Goal: Information Seeking & Learning: Learn about a topic

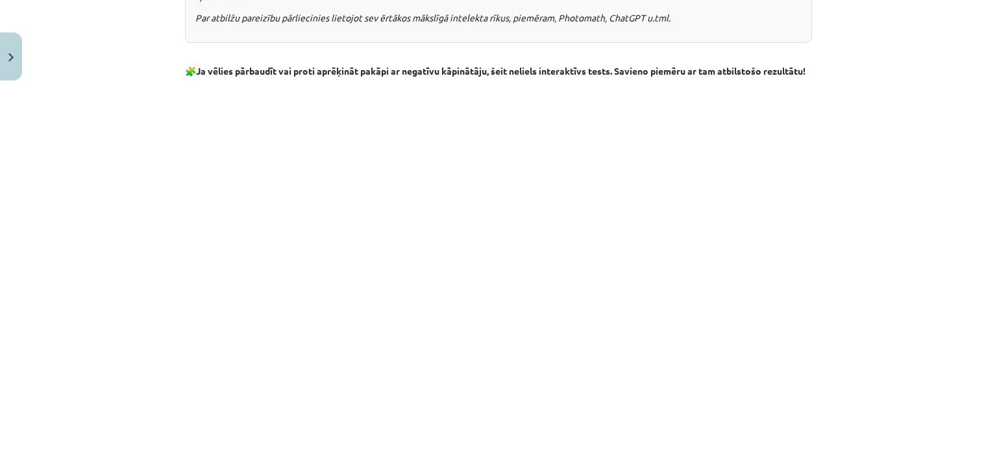
scroll to position [1542, 0]
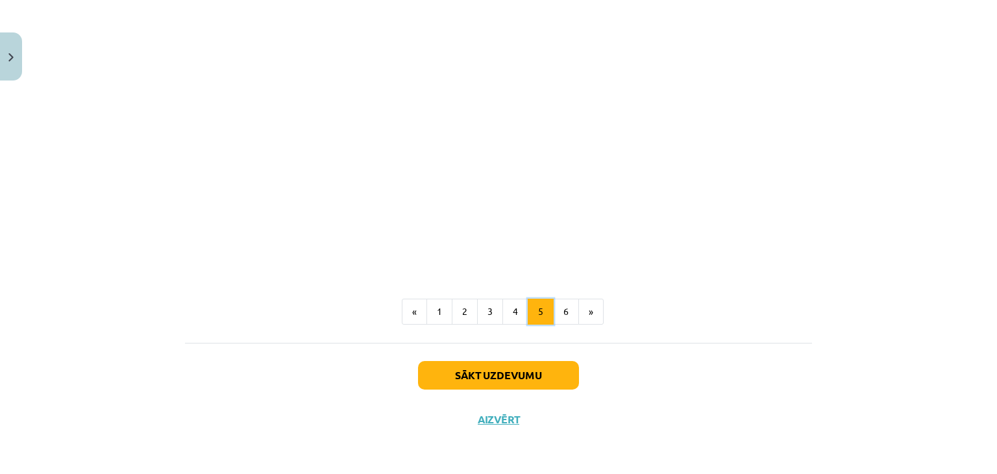
click at [548, 317] on button "5" at bounding box center [540, 311] width 26 height 26
click at [553, 316] on button "6" at bounding box center [566, 311] width 26 height 26
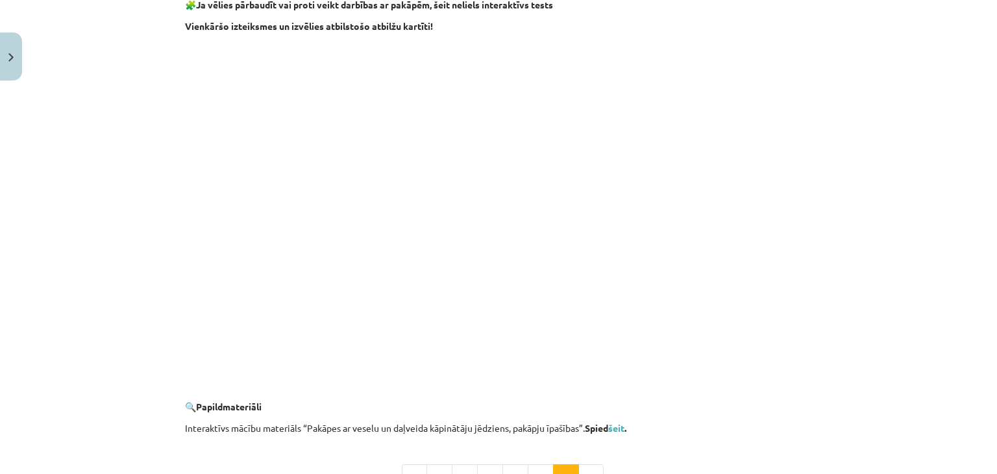
scroll to position [1080, 0]
click at [620, 424] on link "šeit" at bounding box center [616, 430] width 16 height 12
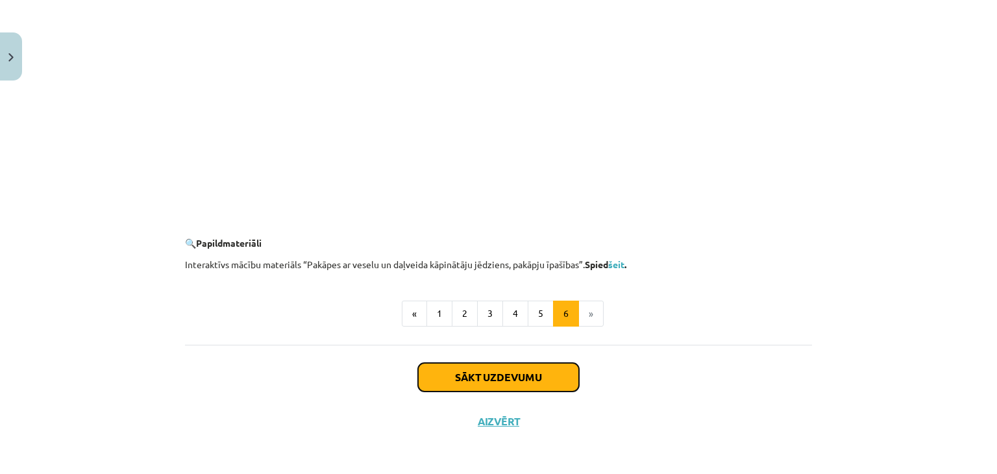
click at [543, 371] on button "Sākt uzdevumu" at bounding box center [498, 377] width 161 height 29
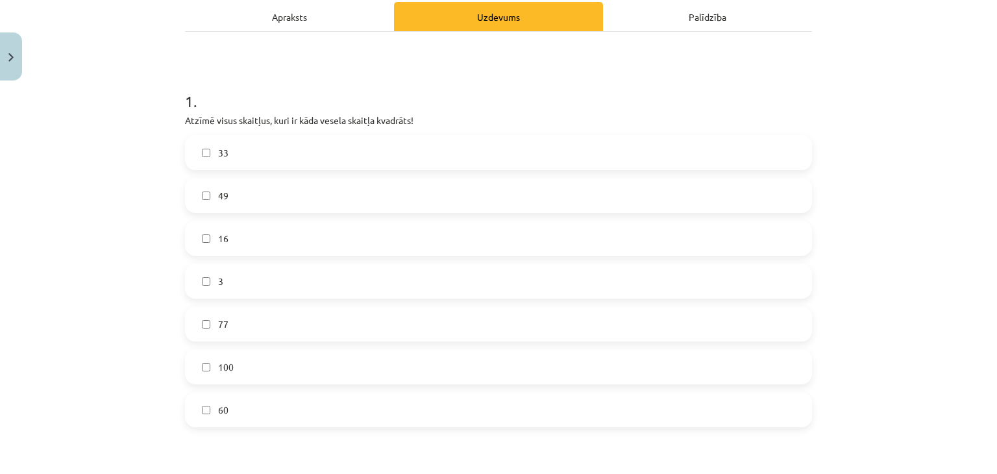
scroll to position [183, 0]
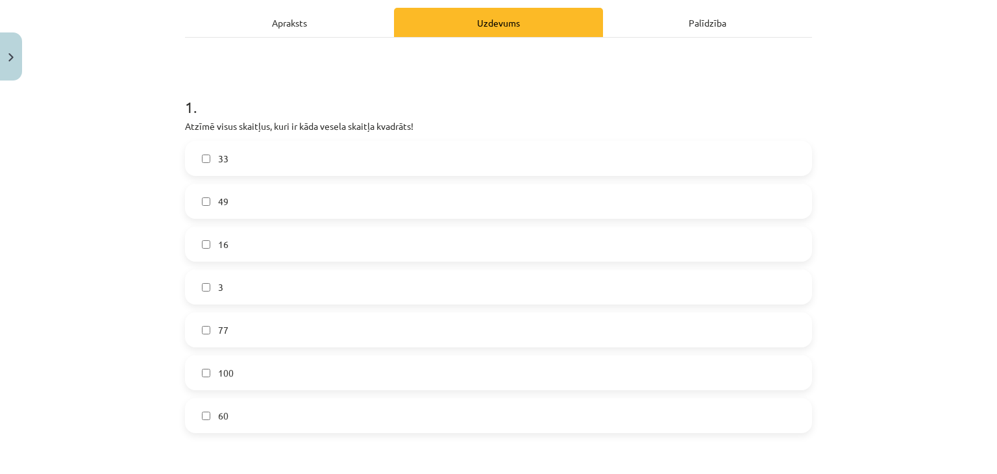
click at [494, 194] on label "49" at bounding box center [498, 201] width 624 height 32
click at [426, 237] on label "16" at bounding box center [498, 244] width 624 height 32
click at [350, 371] on label "100" at bounding box center [498, 372] width 624 height 32
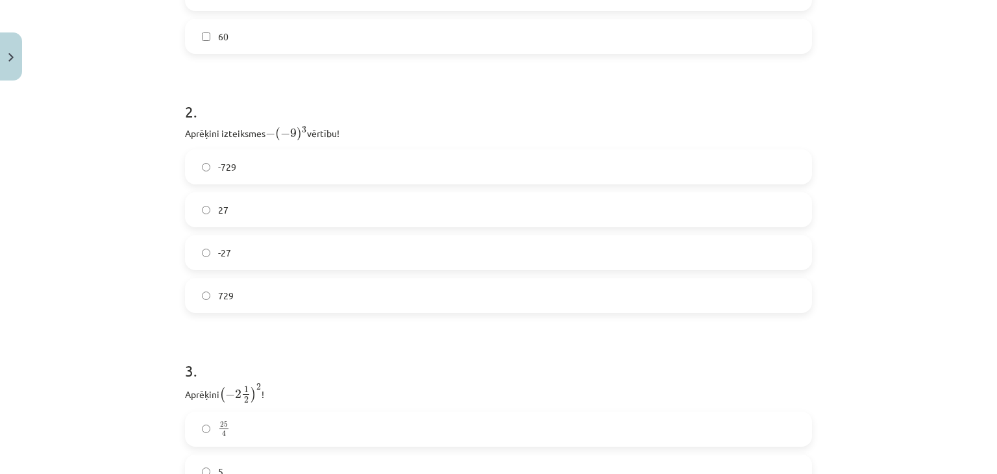
scroll to position [553, 0]
click at [714, 313] on label "729" at bounding box center [498, 304] width 624 height 32
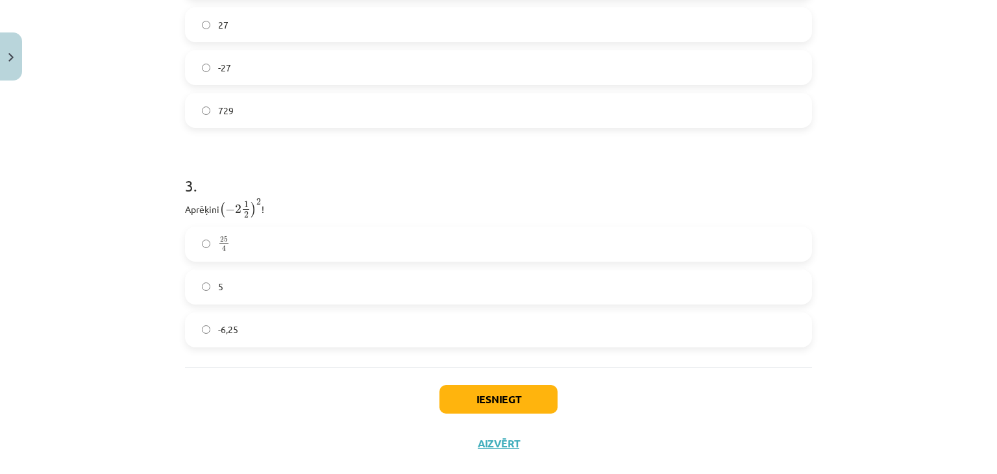
scroll to position [769, 0]
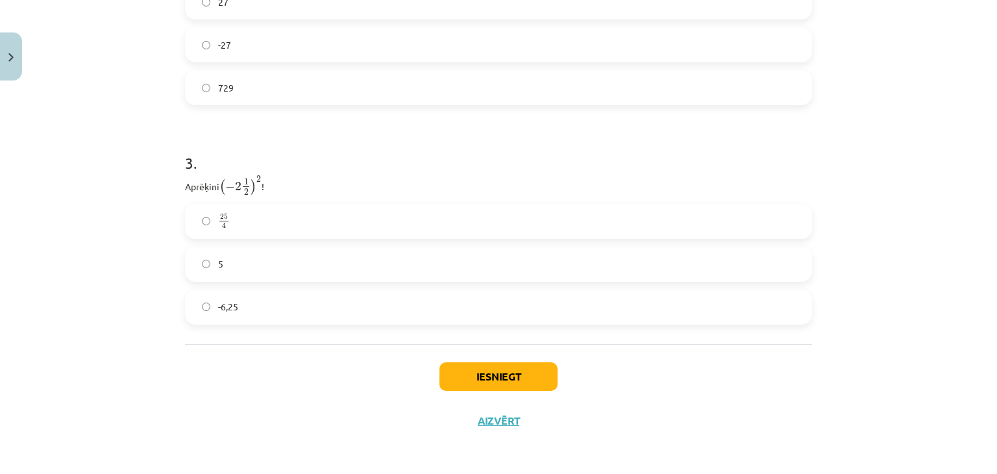
click at [653, 198] on div "3 . Aprēķini ( − 2 1 2 ) 2 ( − 2 1 2 ) 2 ! 25 4 25 4 5 -6,25" at bounding box center [498, 227] width 627 height 193
click at [651, 211] on label "25 4 25 4" at bounding box center [498, 221] width 624 height 32
click at [485, 370] on button "Iesniegt" at bounding box center [498, 376] width 118 height 29
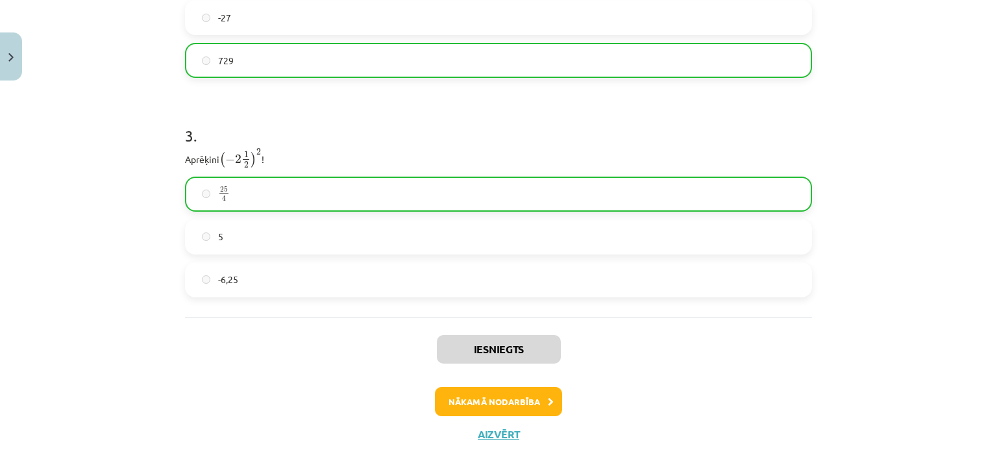
scroll to position [810, 0]
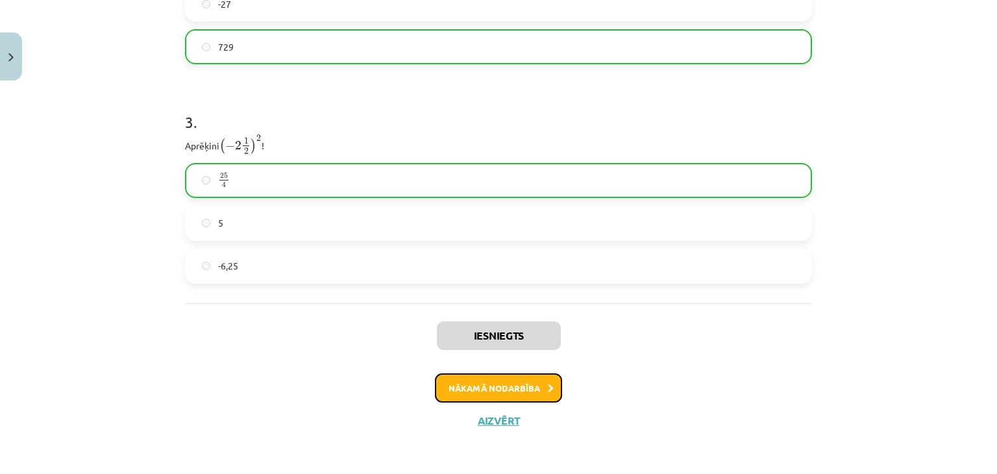
click at [475, 390] on button "Nākamā nodarbība" at bounding box center [498, 388] width 127 height 30
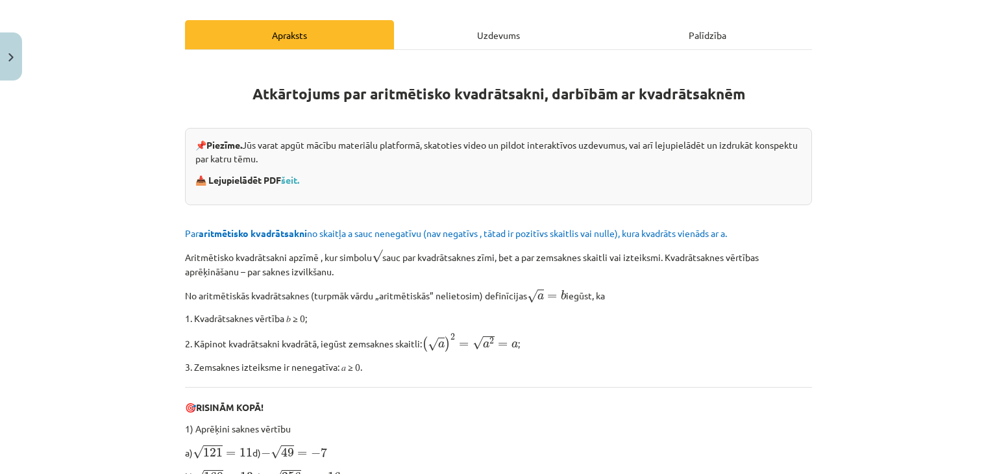
scroll to position [196, 0]
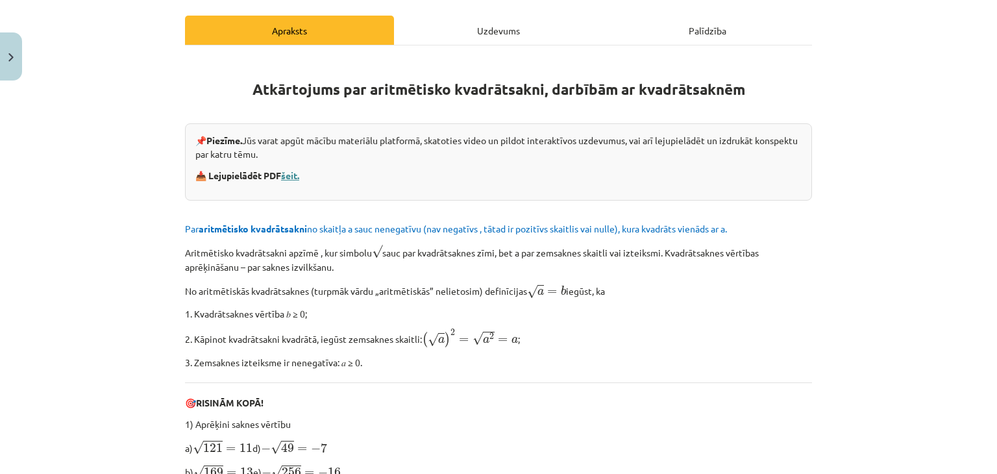
click at [293, 173] on link "šeit." at bounding box center [290, 175] width 18 height 12
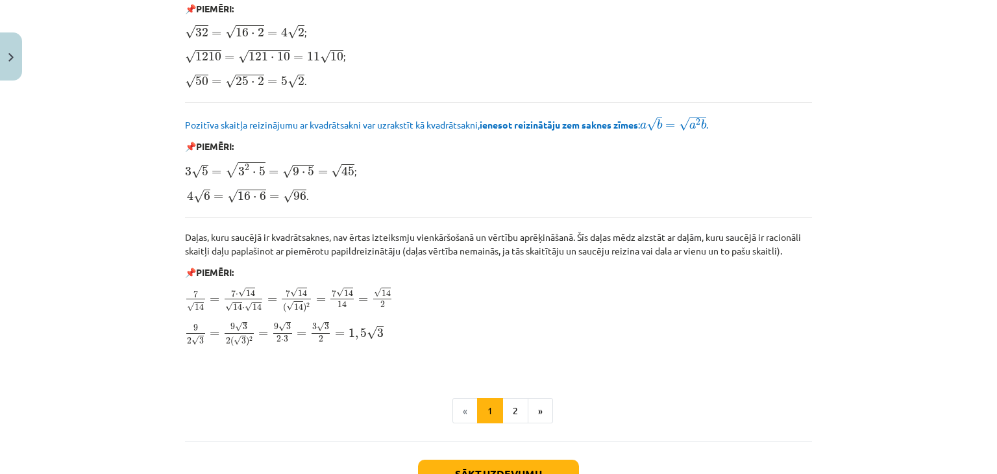
scroll to position [1446, 0]
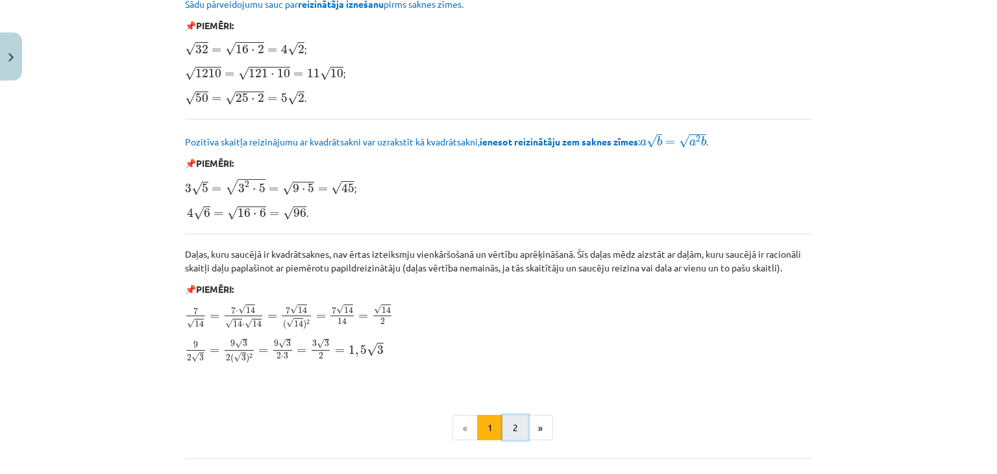
drag, startPoint x: 836, startPoint y: 372, endPoint x: 507, endPoint y: 423, distance: 332.8
click at [507, 423] on button "2" at bounding box center [515, 428] width 26 height 26
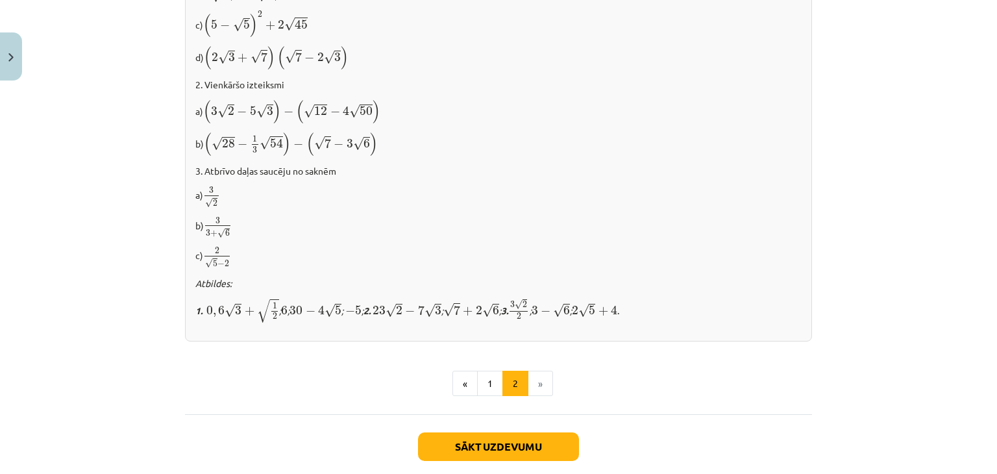
scroll to position [852, 0]
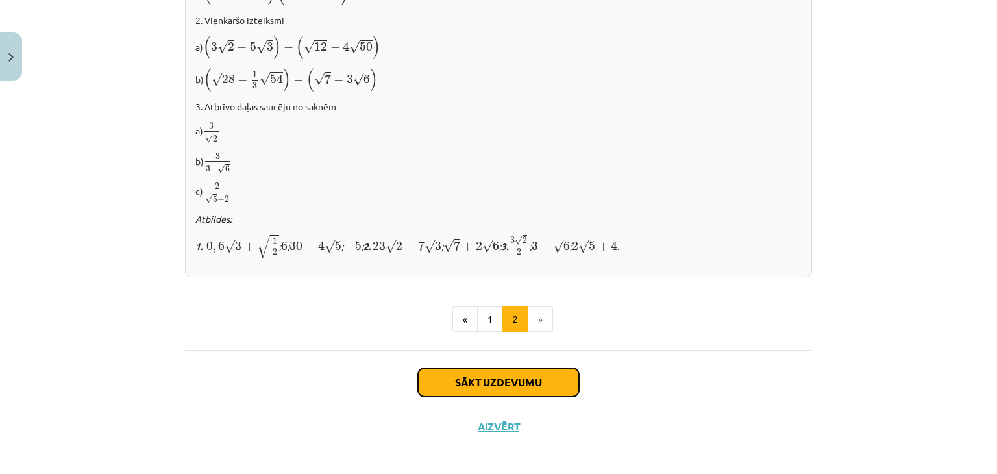
click at [493, 376] on button "Sākt uzdevumu" at bounding box center [498, 382] width 161 height 29
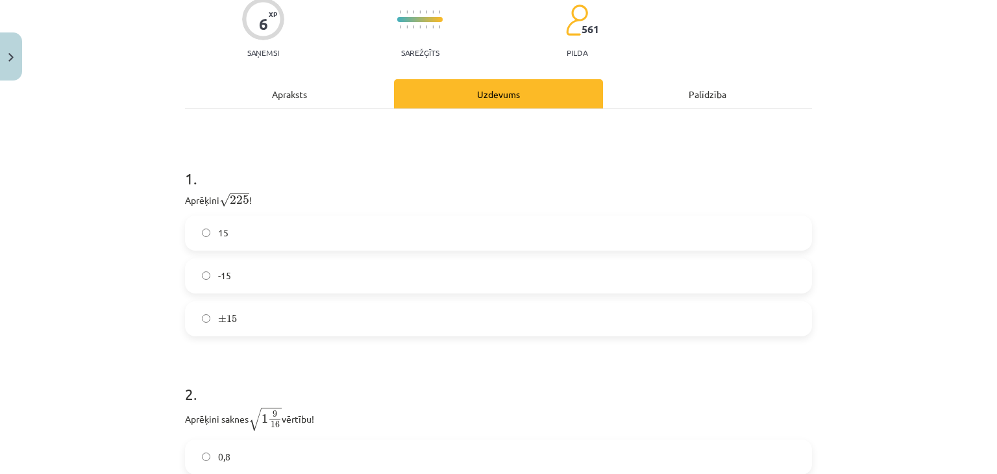
scroll to position [134, 0]
click at [531, 237] on label "15" at bounding box center [498, 231] width 624 height 32
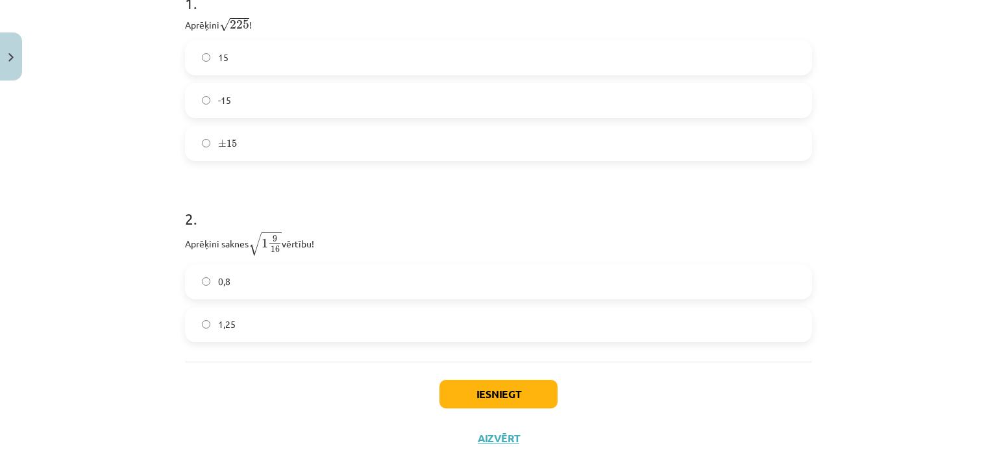
scroll to position [325, 0]
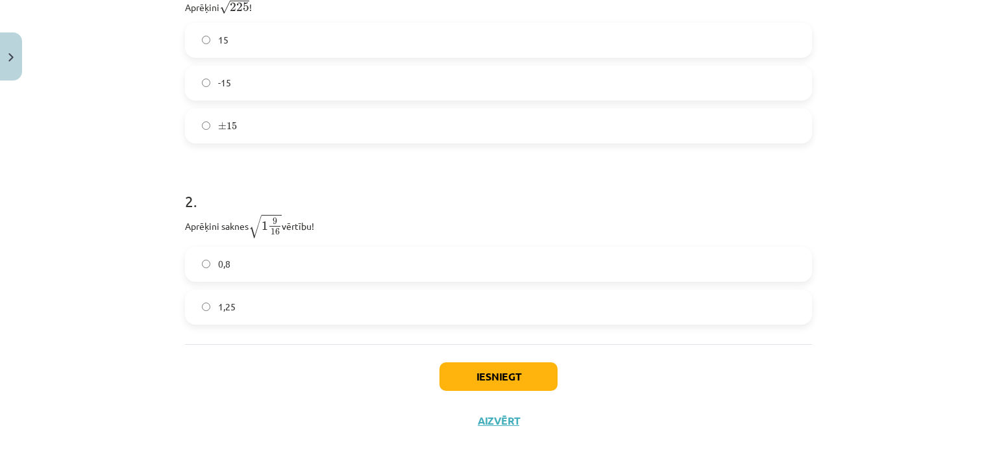
click at [679, 291] on label "1,25" at bounding box center [498, 307] width 624 height 32
click at [520, 378] on button "Iesniegt" at bounding box center [498, 376] width 118 height 29
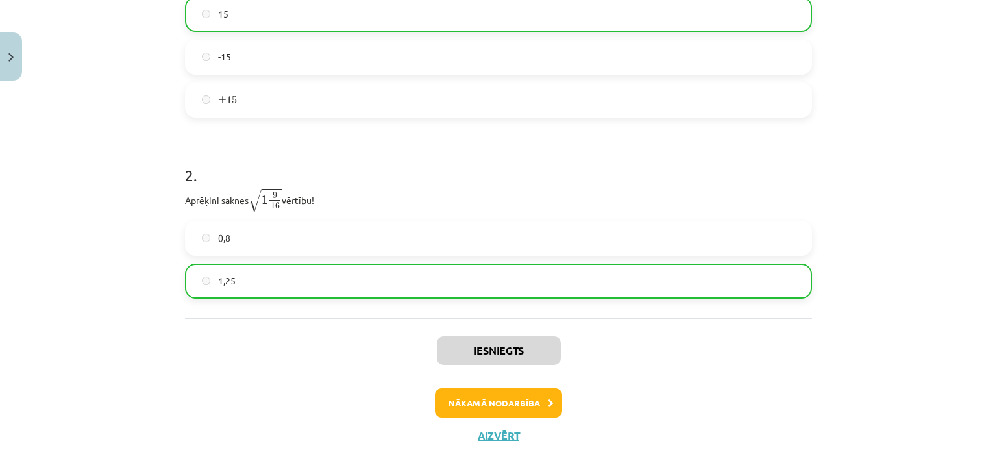
scroll to position [366, 0]
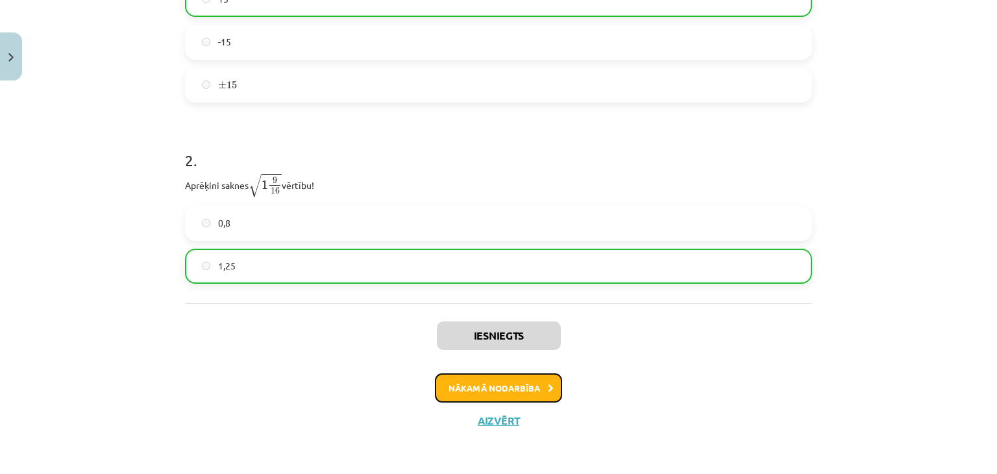
click at [499, 392] on button "Nākamā nodarbība" at bounding box center [498, 388] width 127 height 30
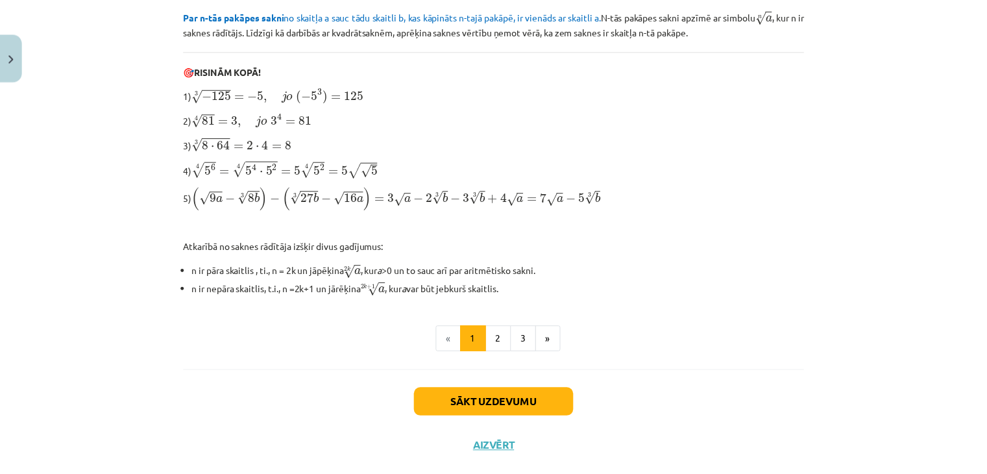
scroll to position [414, 0]
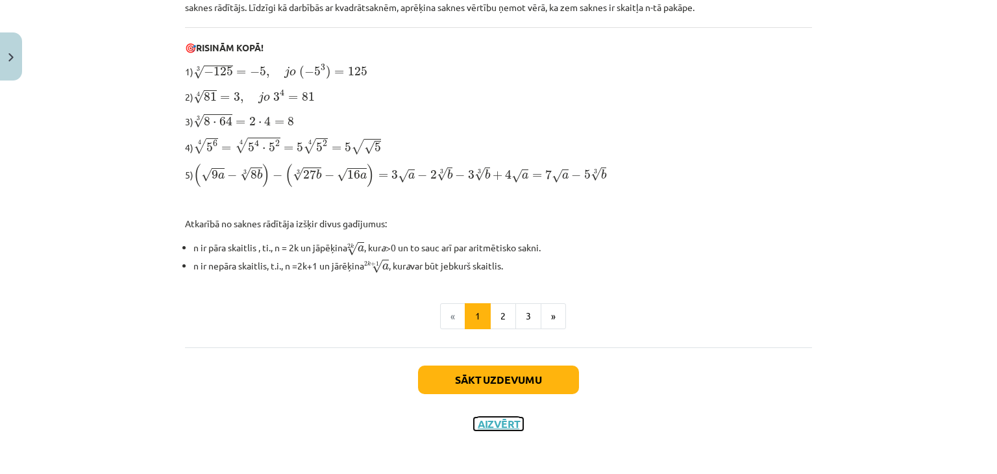
click at [493, 417] on button "Aizvērt" at bounding box center [498, 423] width 49 height 13
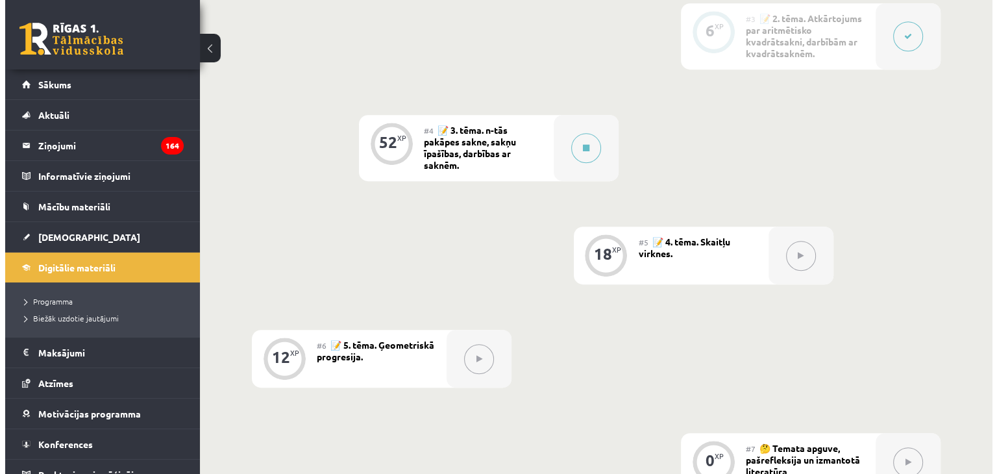
scroll to position [639, 0]
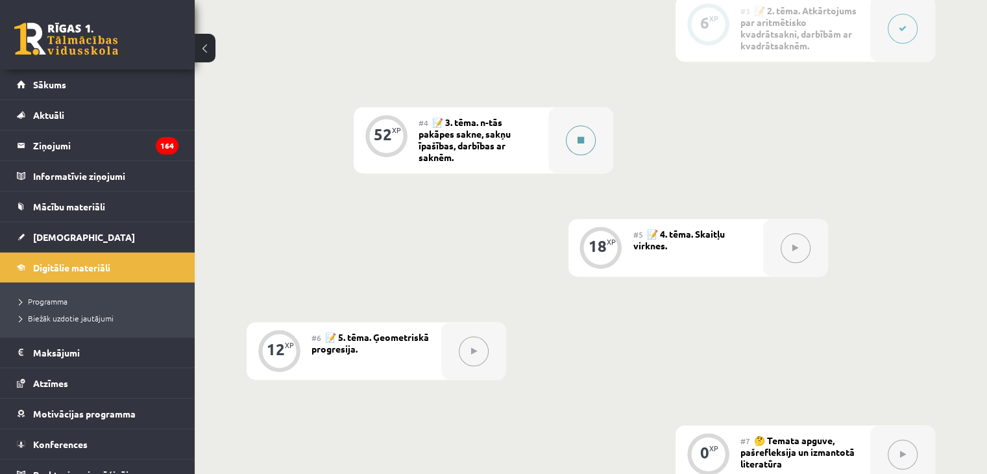
click at [586, 128] on button at bounding box center [581, 140] width 30 height 30
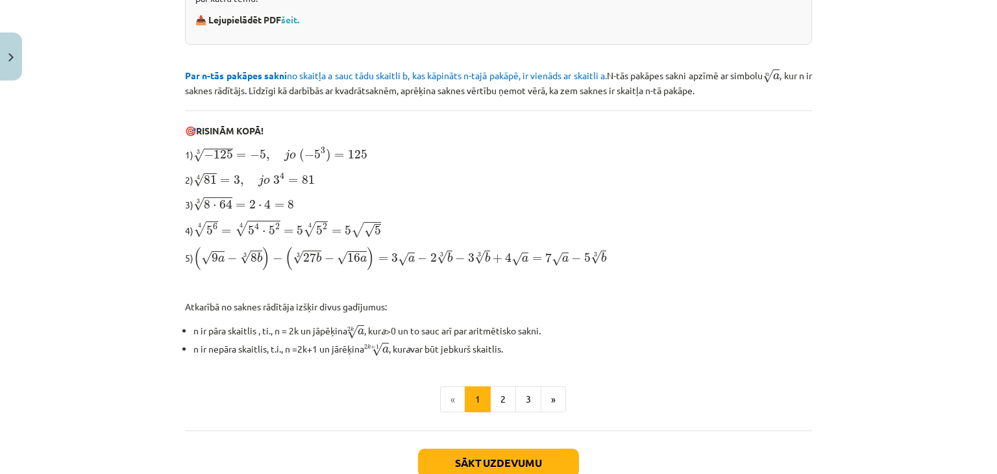
scroll to position [326, 0]
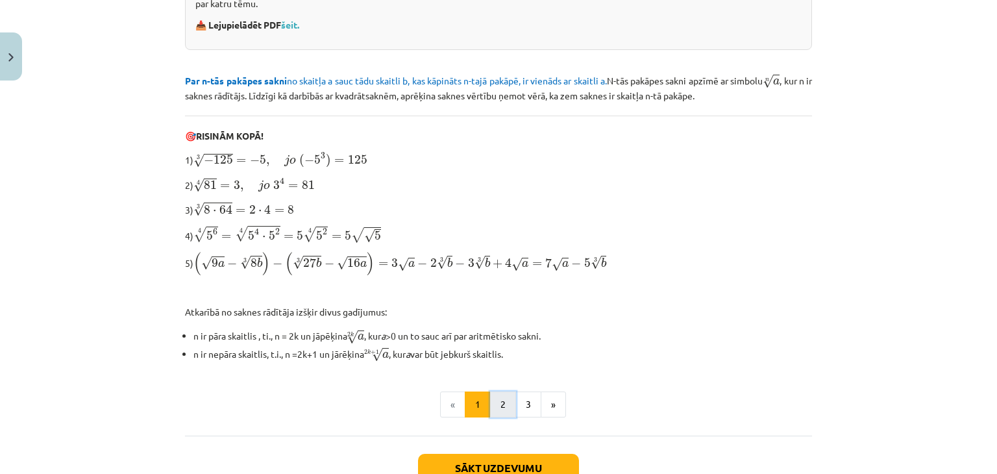
click at [500, 408] on button "2" at bounding box center [503, 404] width 26 height 26
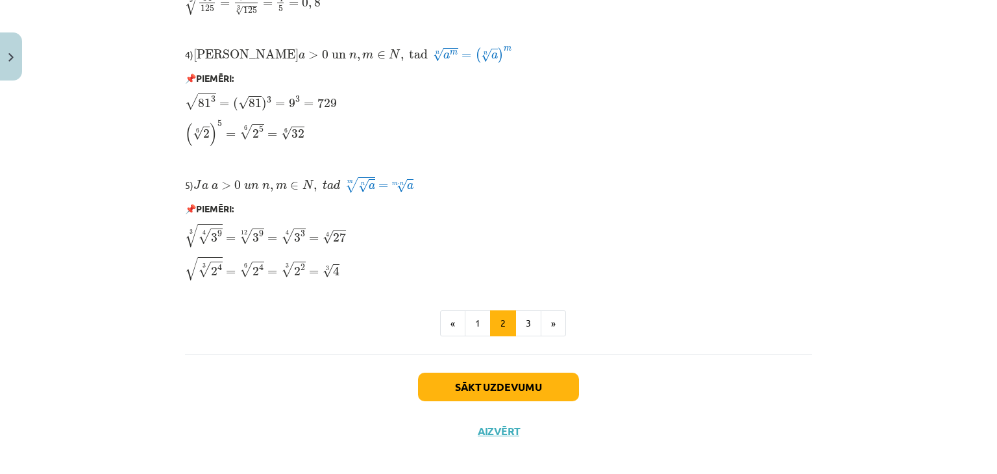
scroll to position [1104, 0]
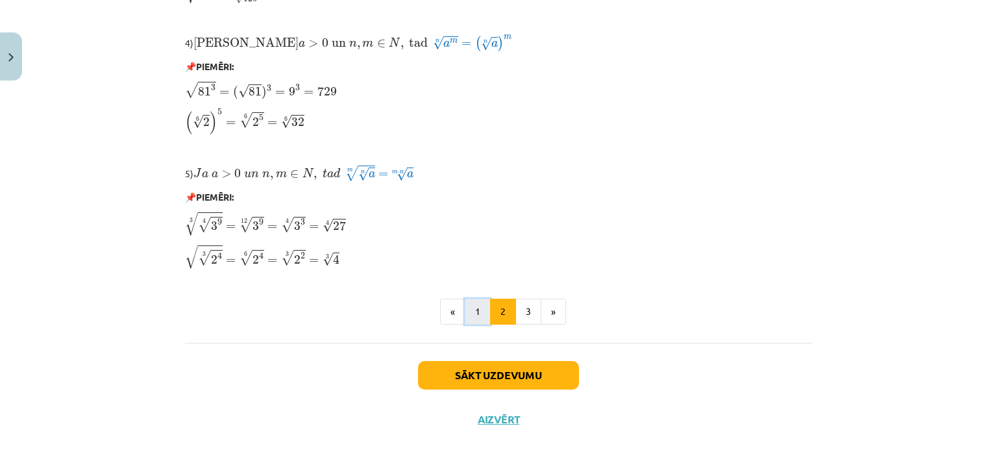
click at [479, 321] on button "1" at bounding box center [478, 311] width 26 height 26
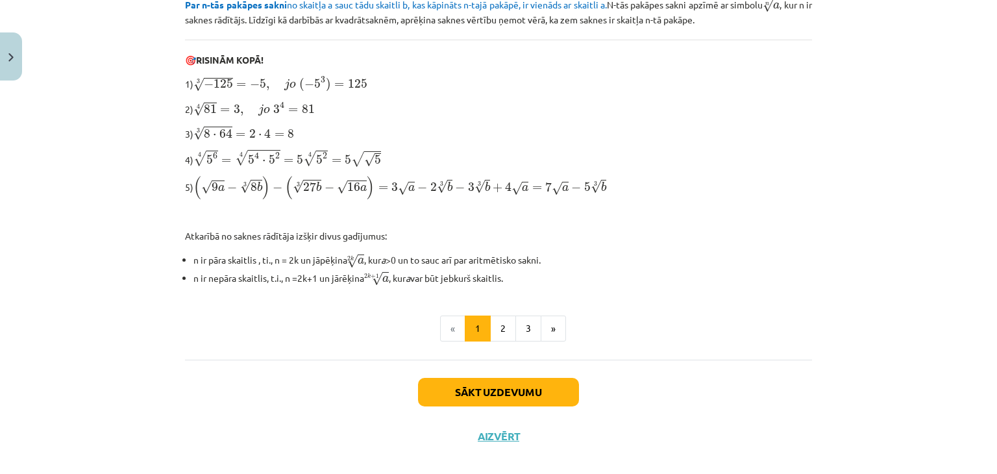
scroll to position [414, 0]
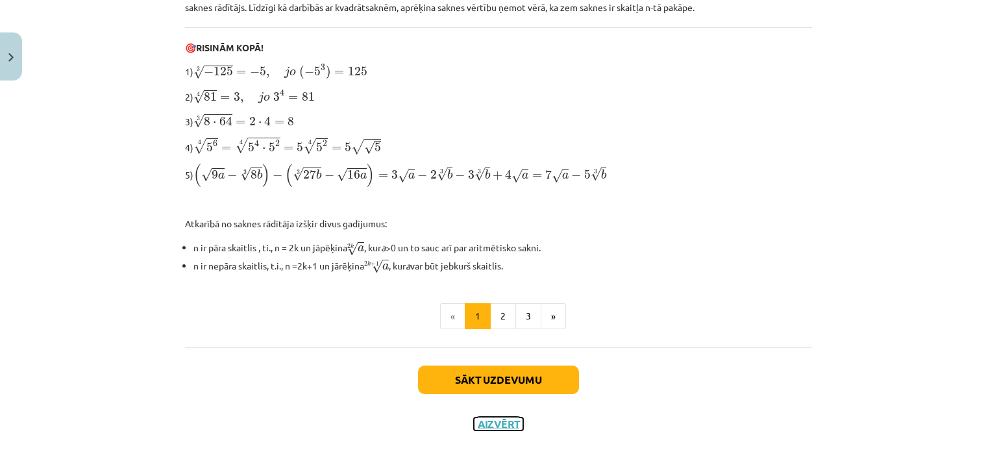
click at [476, 417] on button "Aizvērt" at bounding box center [498, 423] width 49 height 13
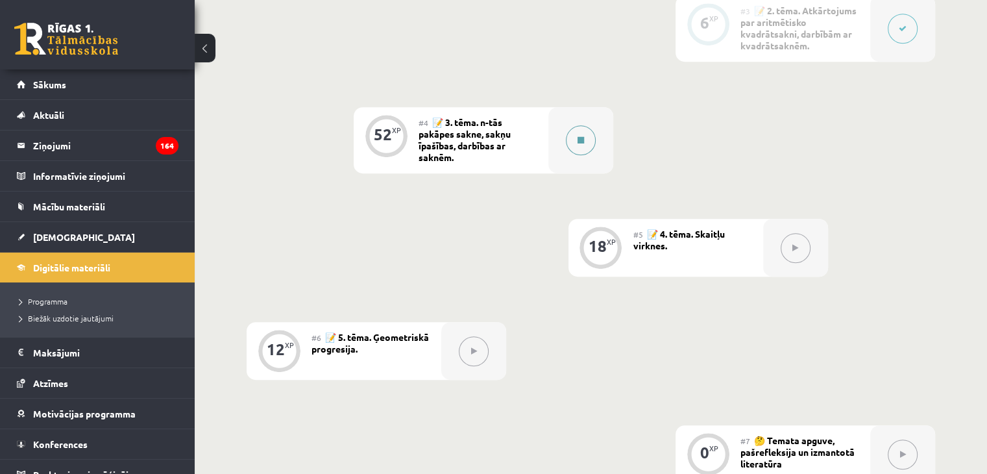
click at [574, 146] on button at bounding box center [581, 140] width 30 height 30
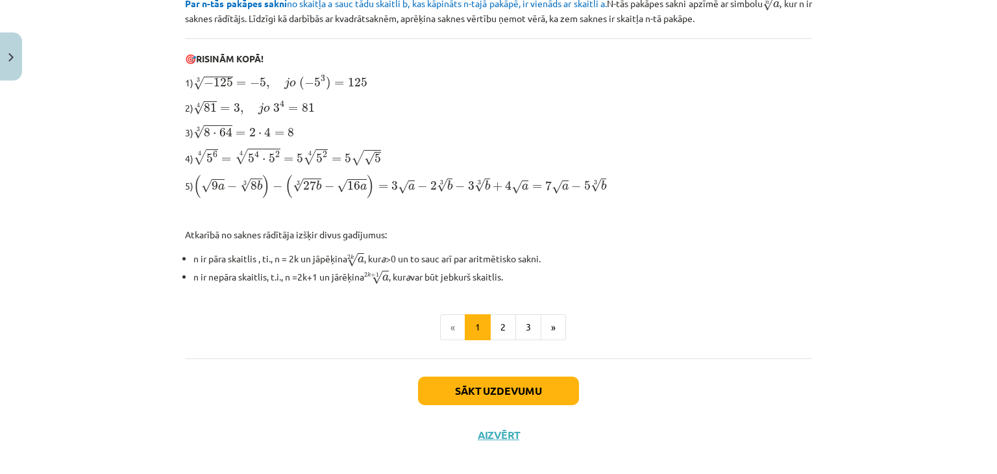
scroll to position [407, 0]
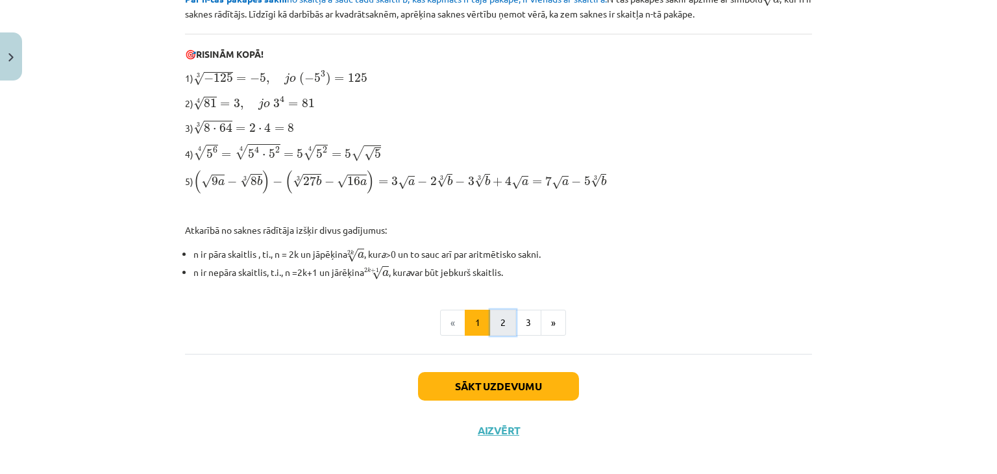
click at [501, 319] on button "2" at bounding box center [503, 322] width 26 height 26
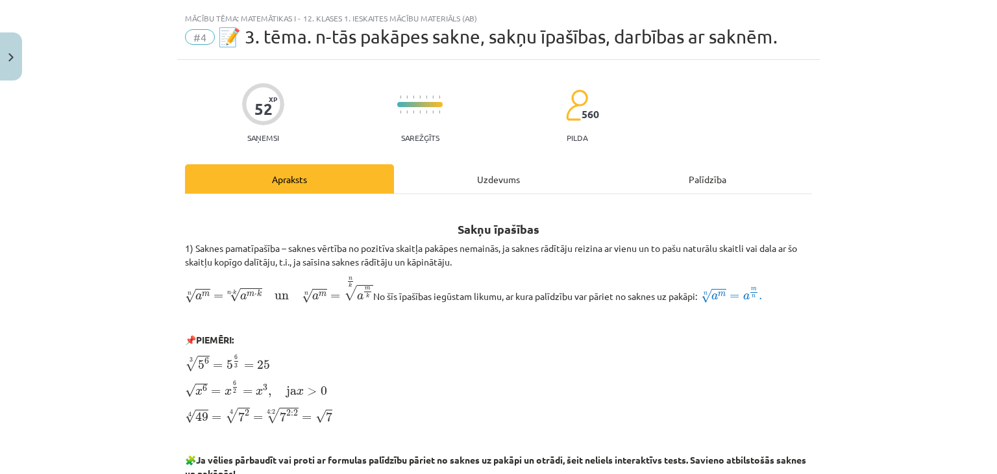
scroll to position [0, 0]
